Goal: Task Accomplishment & Management: Complete application form

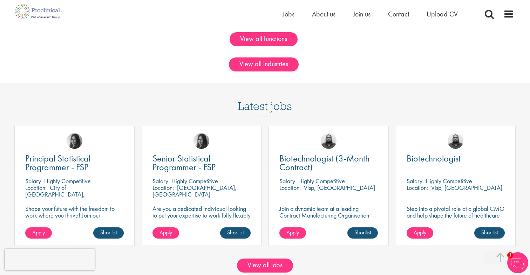
scroll to position [579, 0]
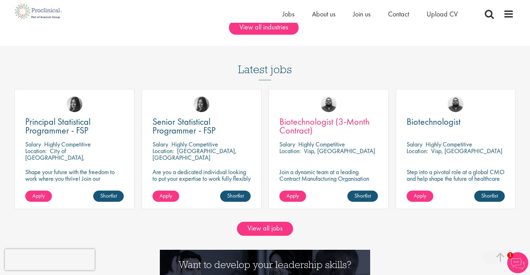
click at [312, 119] on span "Biotechnologist (3-Month Contract)" at bounding box center [325, 126] width 90 height 21
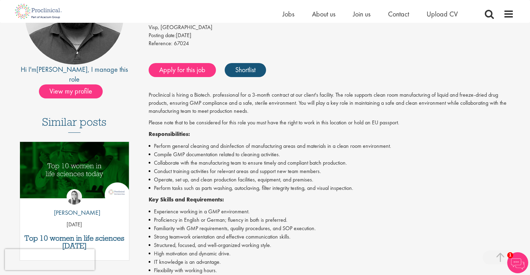
scroll to position [183, 0]
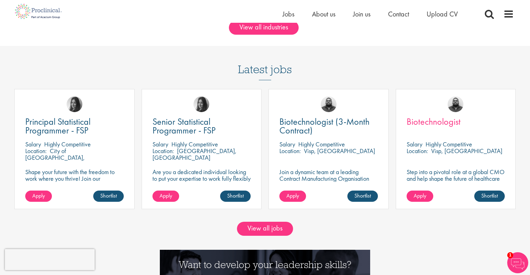
click at [433, 119] on span "Biotechnologist" at bounding box center [434, 122] width 54 height 12
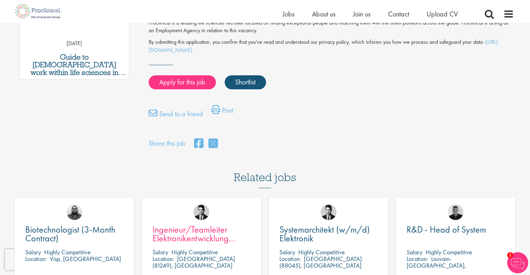
scroll to position [504, 0]
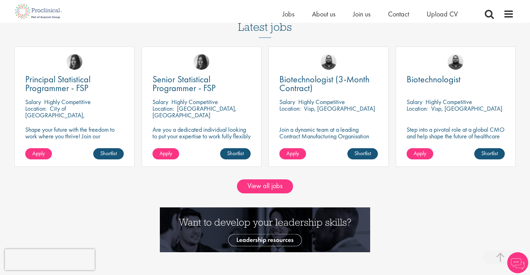
scroll to position [622, 0]
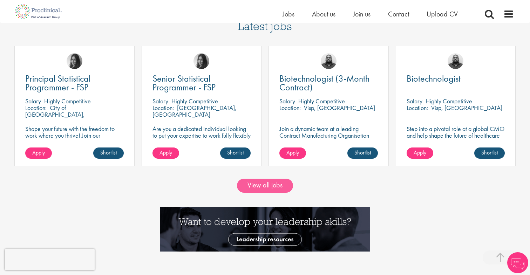
click at [267, 182] on link "View all jobs" at bounding box center [265, 186] width 56 height 14
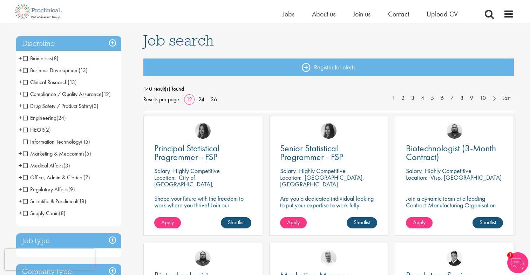
scroll to position [46, 0]
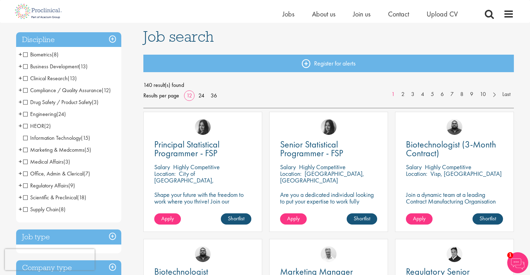
click at [25, 197] on span "Scientific & Preclinical" at bounding box center [50, 197] width 54 height 7
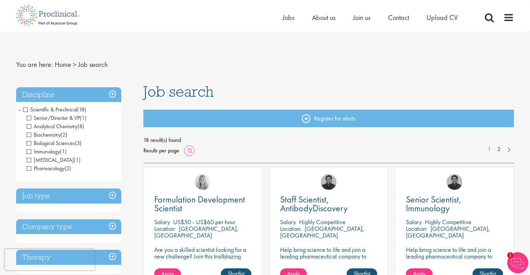
click at [28, 109] on span "Scientific & Preclinical" at bounding box center [50, 109] width 54 height 7
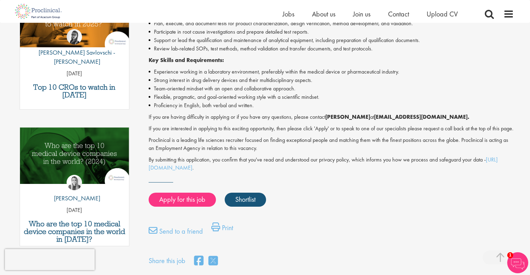
scroll to position [272, 0]
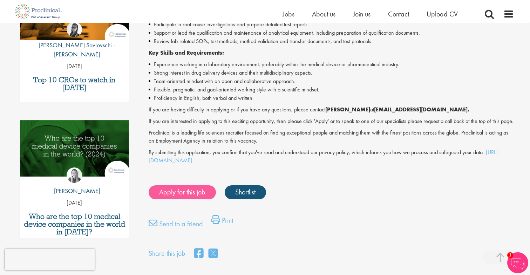
click at [195, 193] on link "Apply for this job" at bounding box center [182, 193] width 67 height 14
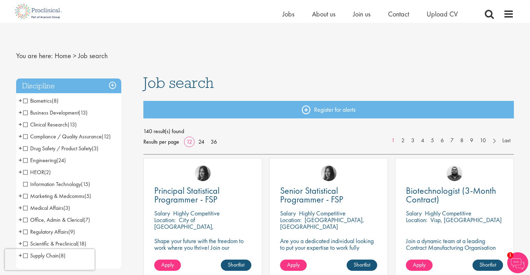
scroll to position [29, 0]
